Goal: Navigation & Orientation: Go to known website

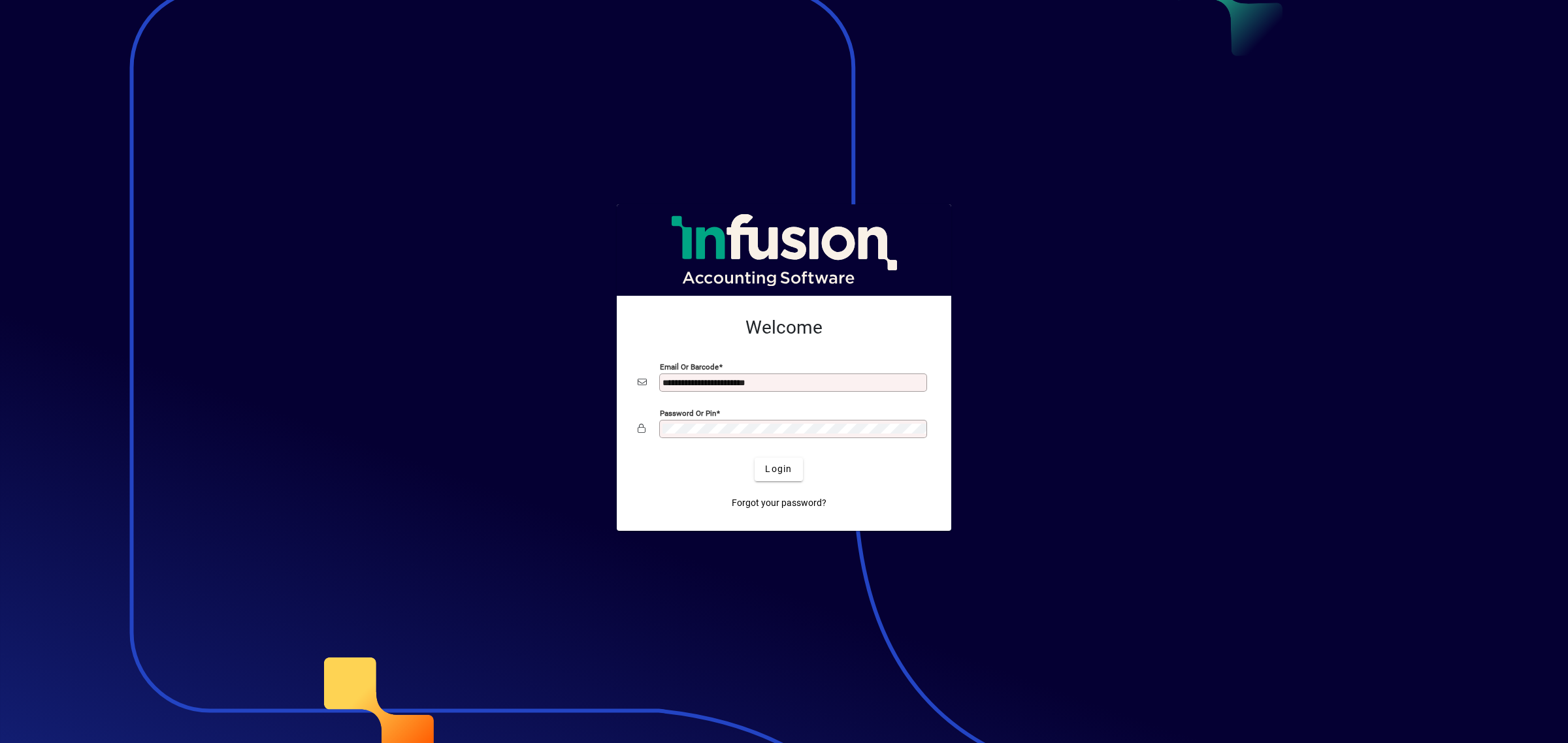
click at [793, 380] on input "**********" at bounding box center [795, 382] width 264 height 10
click at [820, 379] on input "**********" at bounding box center [795, 382] width 264 height 10
type input "**********"
click at [775, 477] on span "submit" at bounding box center [778, 470] width 48 height 31
